Goal: Task Accomplishment & Management: Use online tool/utility

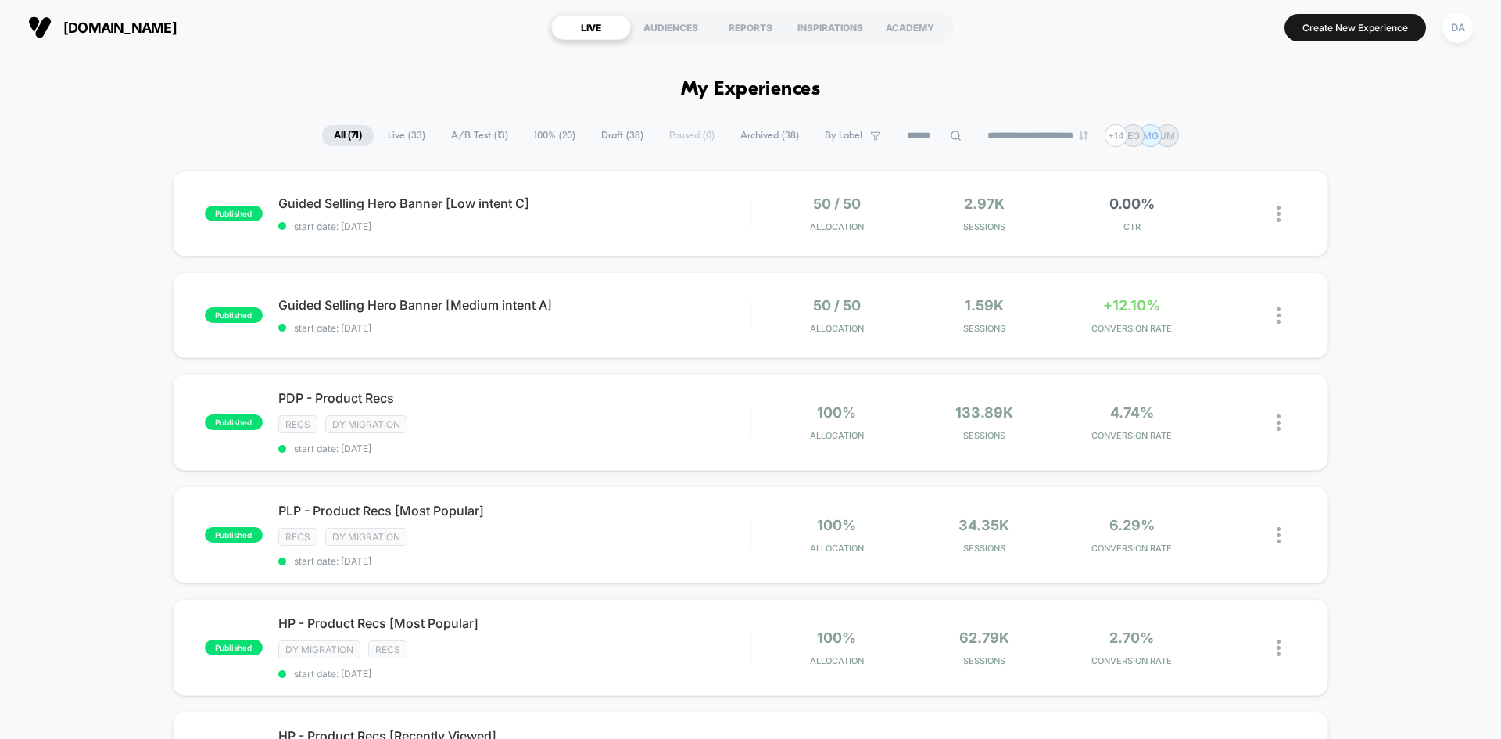
click at [606, 134] on span "Draft ( 38 )" at bounding box center [623, 135] width 66 height 21
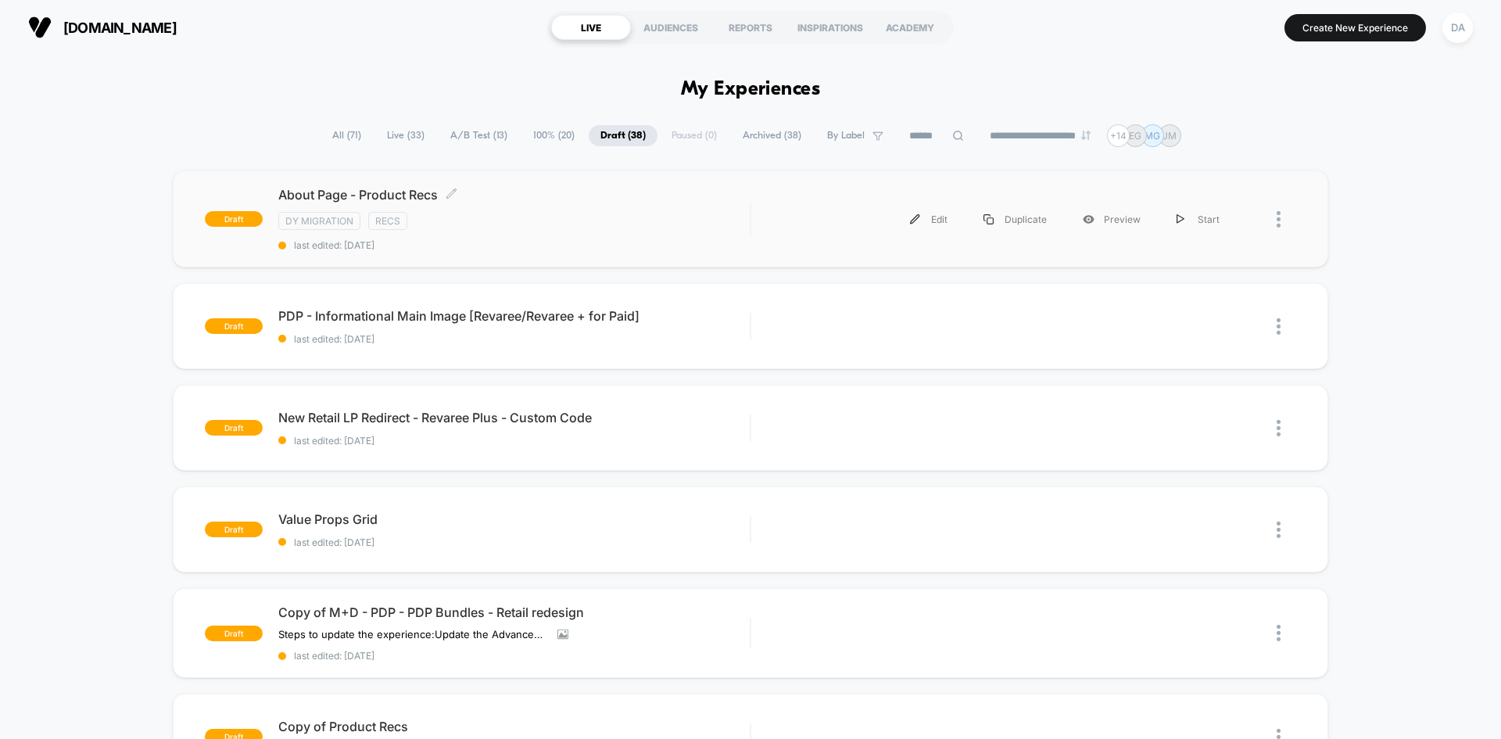
click at [540, 213] on div "DY Migration Recs" at bounding box center [513, 221] width 471 height 18
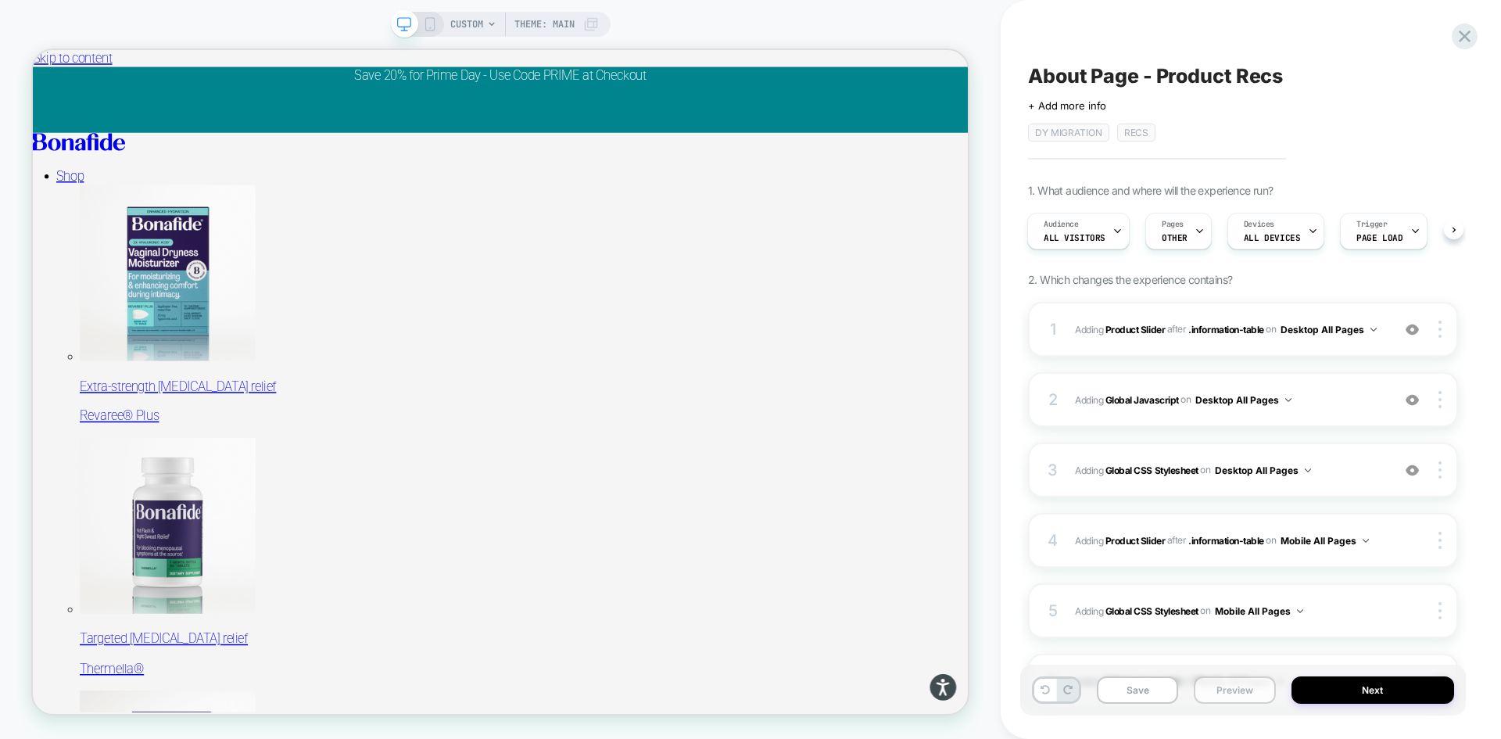
drag, startPoint x: 1235, startPoint y: 692, endPoint x: 1235, endPoint y: 677, distance: 14.9
click at [1235, 692] on button "Preview" at bounding box center [1234, 689] width 81 height 27
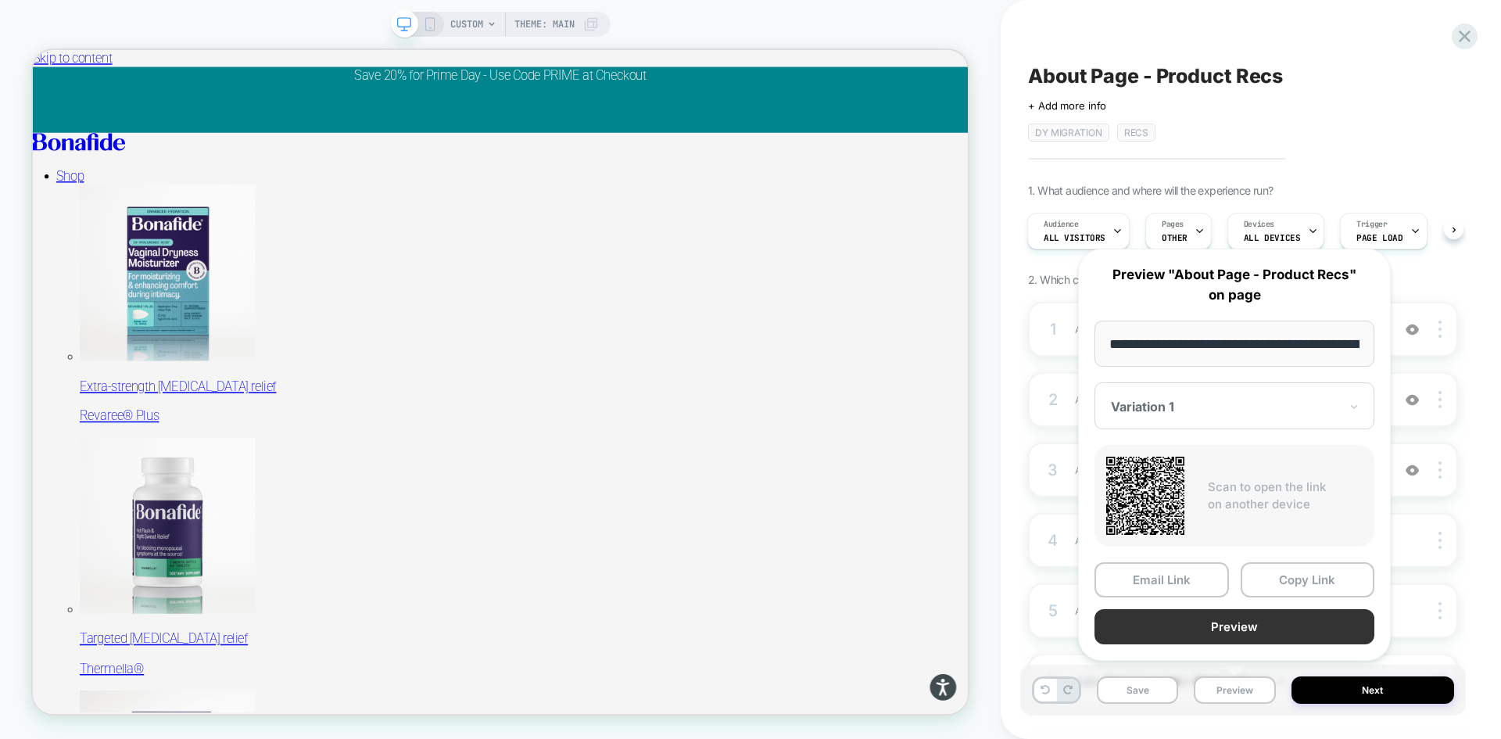
click at [1224, 626] on button "Preview" at bounding box center [1235, 626] width 280 height 35
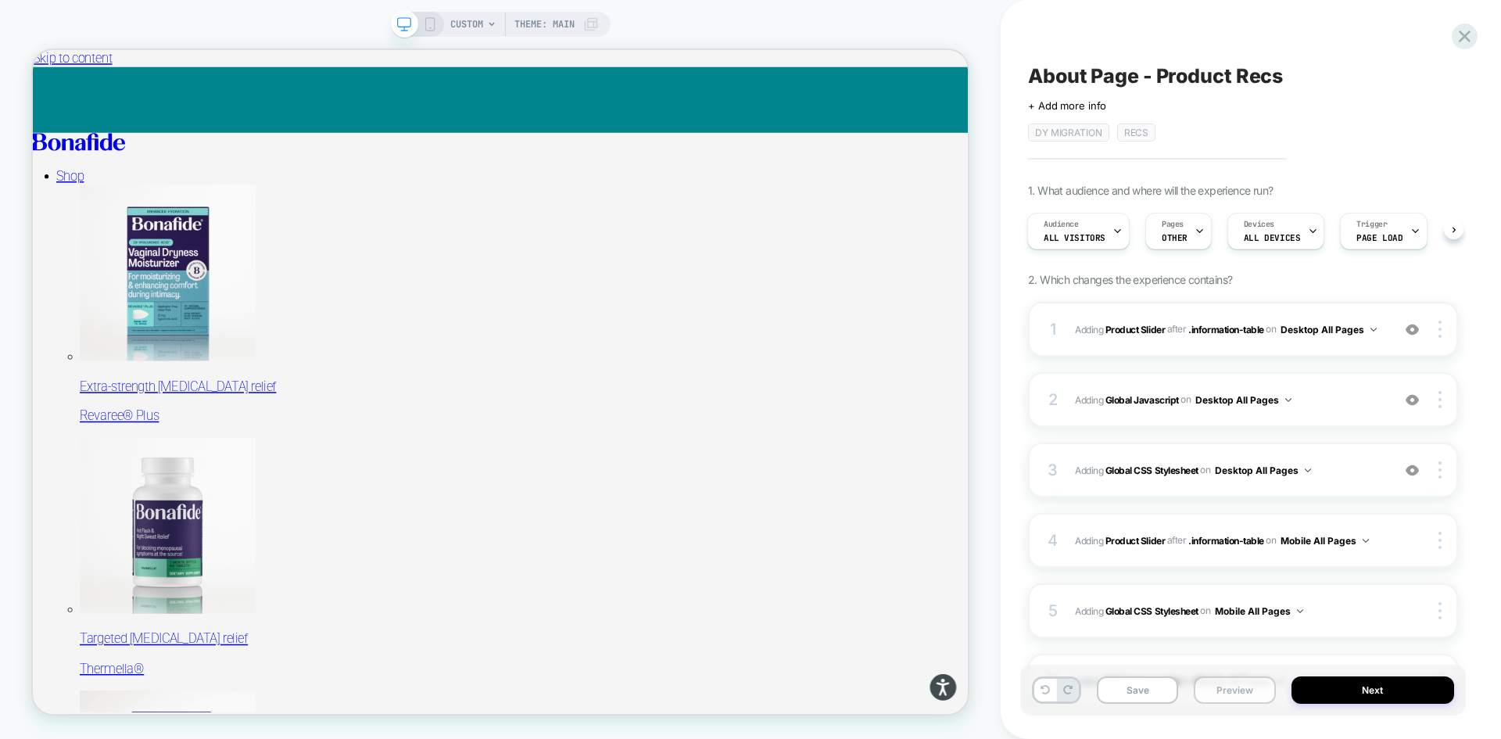
click at [1224, 690] on button "Preview" at bounding box center [1234, 689] width 81 height 27
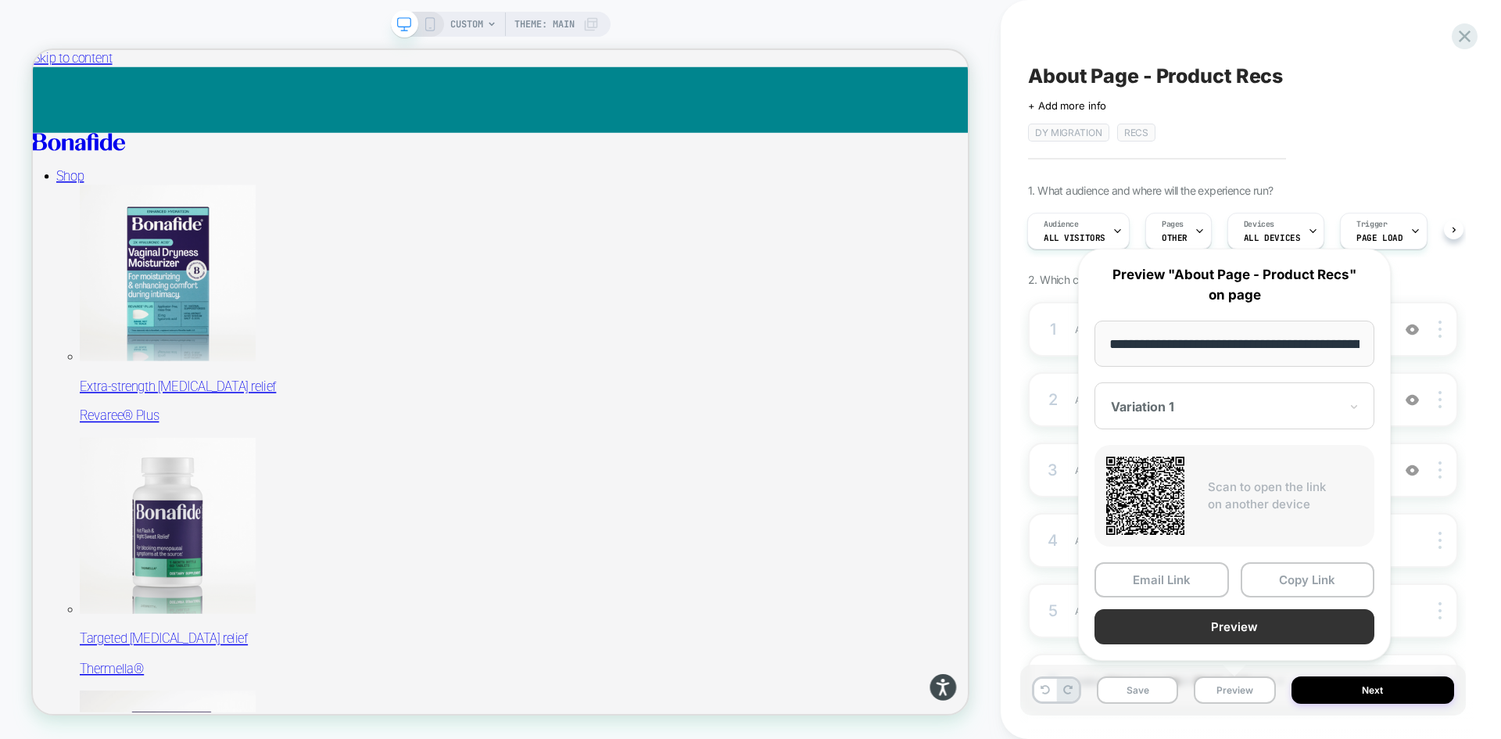
click at [1239, 634] on button "Preview" at bounding box center [1235, 626] width 280 height 35
